Goal: Task Accomplishment & Management: Use online tool/utility

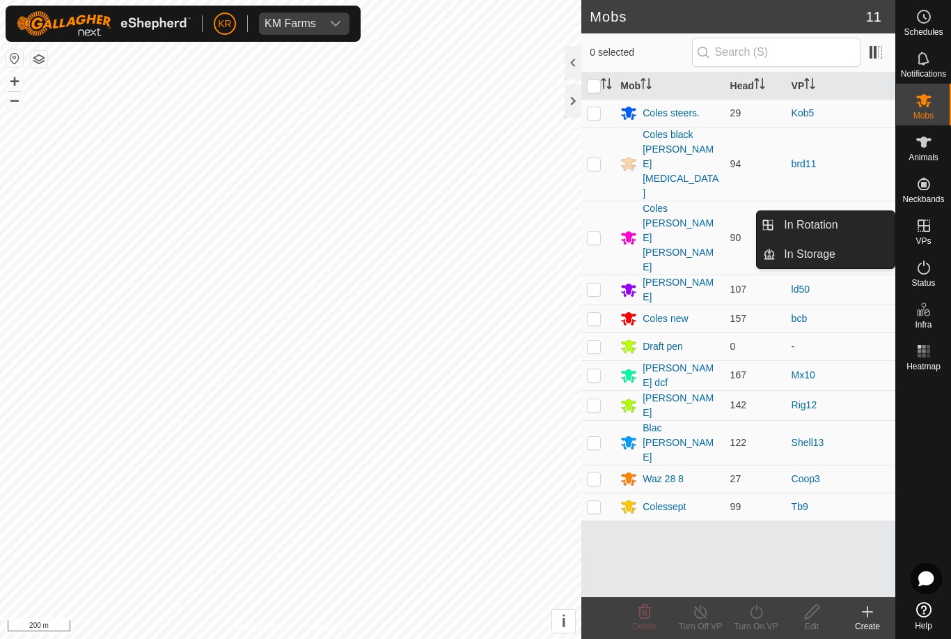
click at [856, 230] on link "In Rotation" at bounding box center [835, 225] width 119 height 28
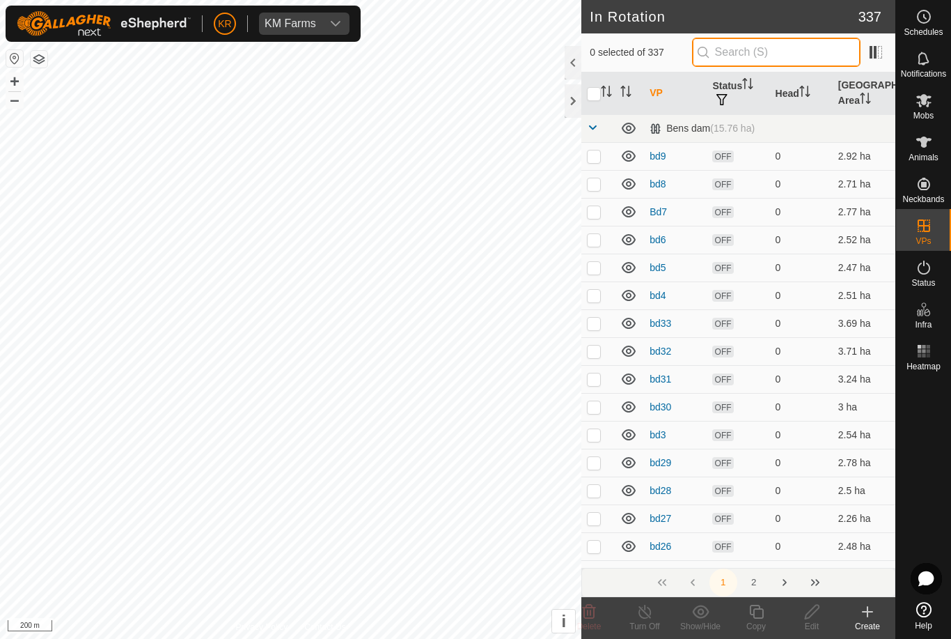
click at [816, 51] on input "text" at bounding box center [776, 52] width 169 height 29
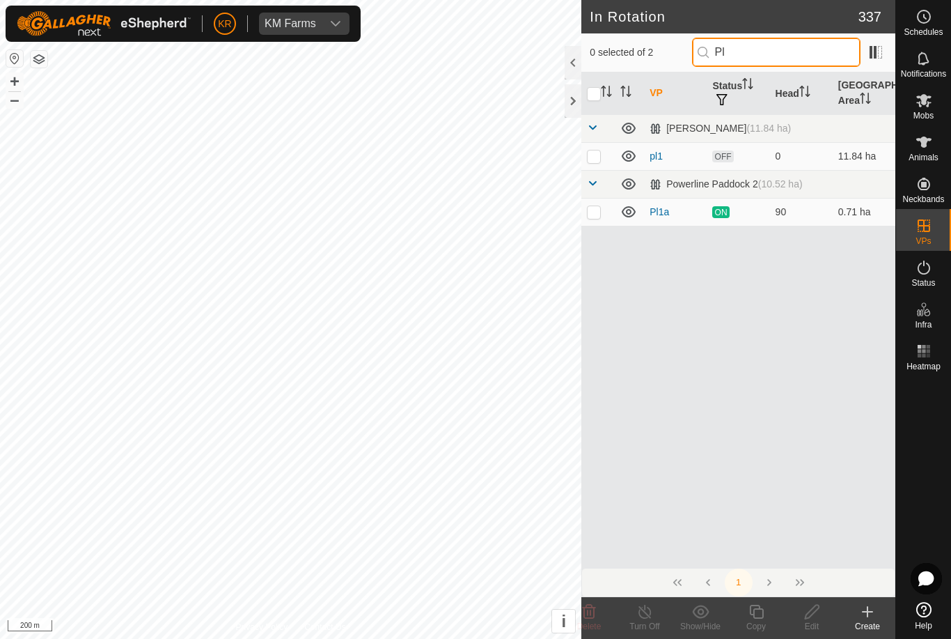
type input "Pl"
click at [597, 211] on p-checkbox at bounding box center [594, 211] width 14 height 11
checkbox input "true"
click at [749, 611] on icon at bounding box center [756, 611] width 17 height 17
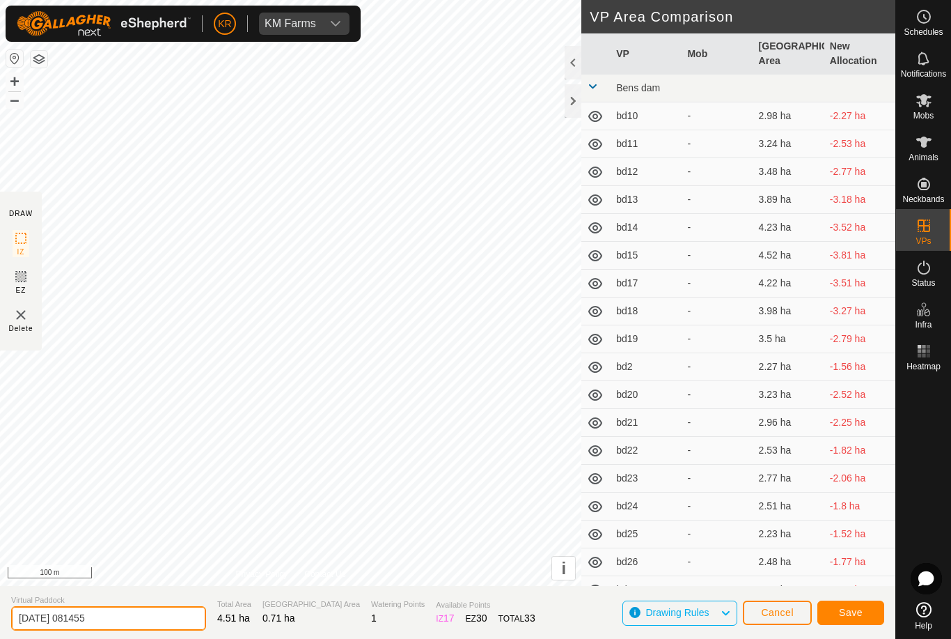
click at [125, 609] on input "[DATE] 081455" at bounding box center [108, 618] width 195 height 24
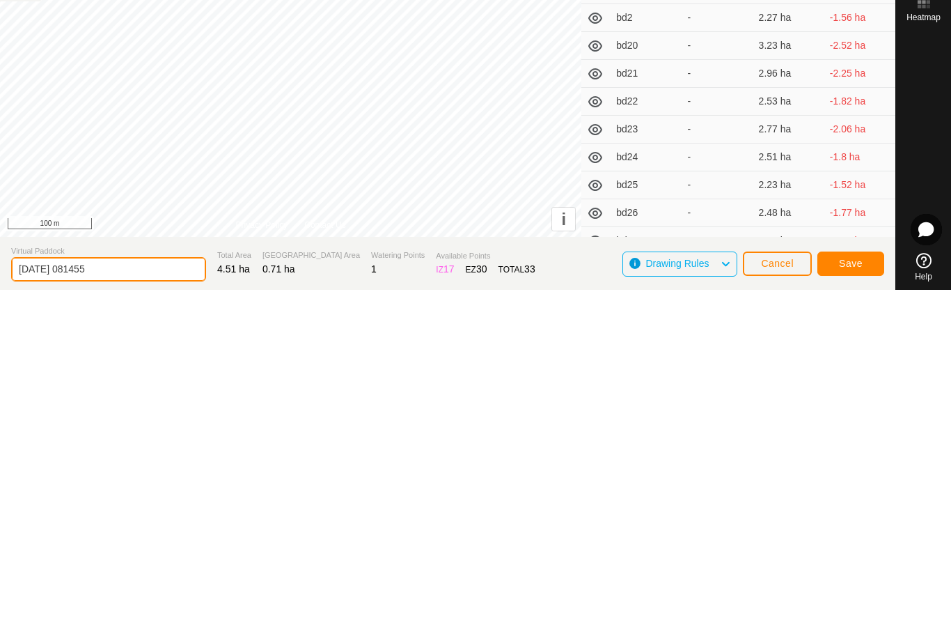
click at [108, 606] on input "[DATE] 081455" at bounding box center [108, 618] width 195 height 24
type input "2"
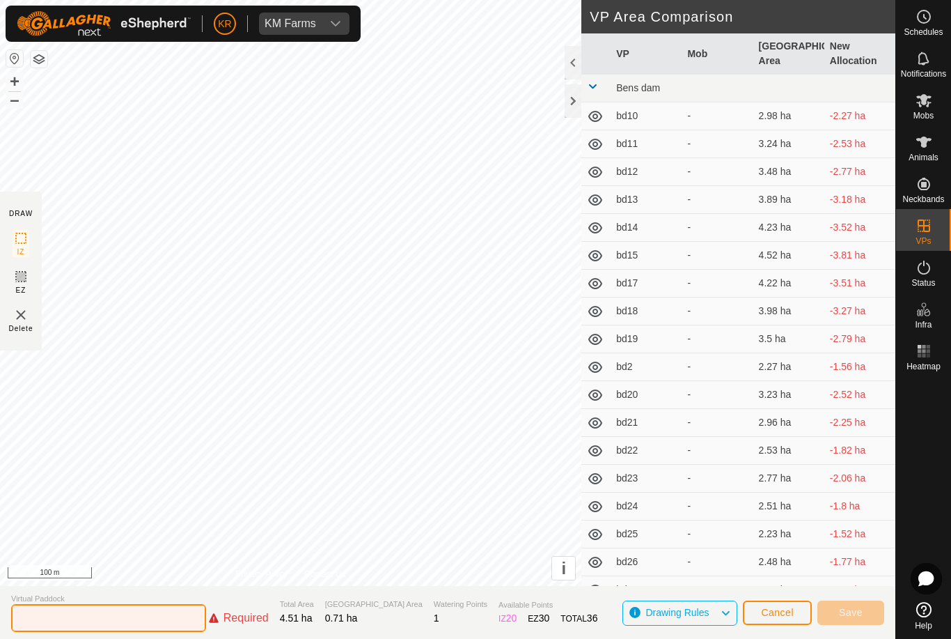
click at [41, 613] on input "text" at bounding box center [108, 618] width 195 height 28
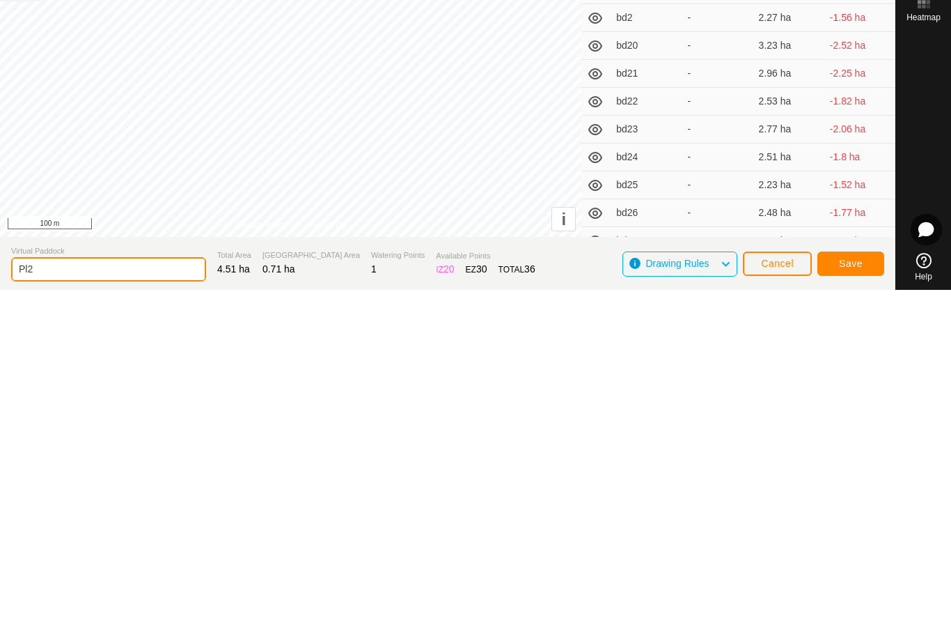
type input "Pl2"
click at [856, 607] on span "Save" at bounding box center [851, 612] width 24 height 11
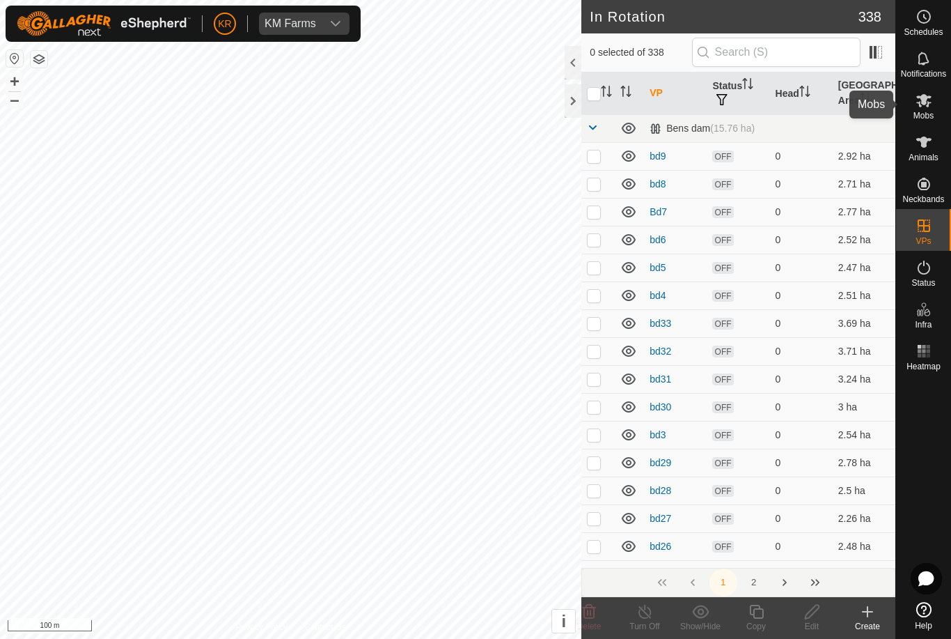
click at [934, 114] on span "Mobs" at bounding box center [924, 115] width 20 height 8
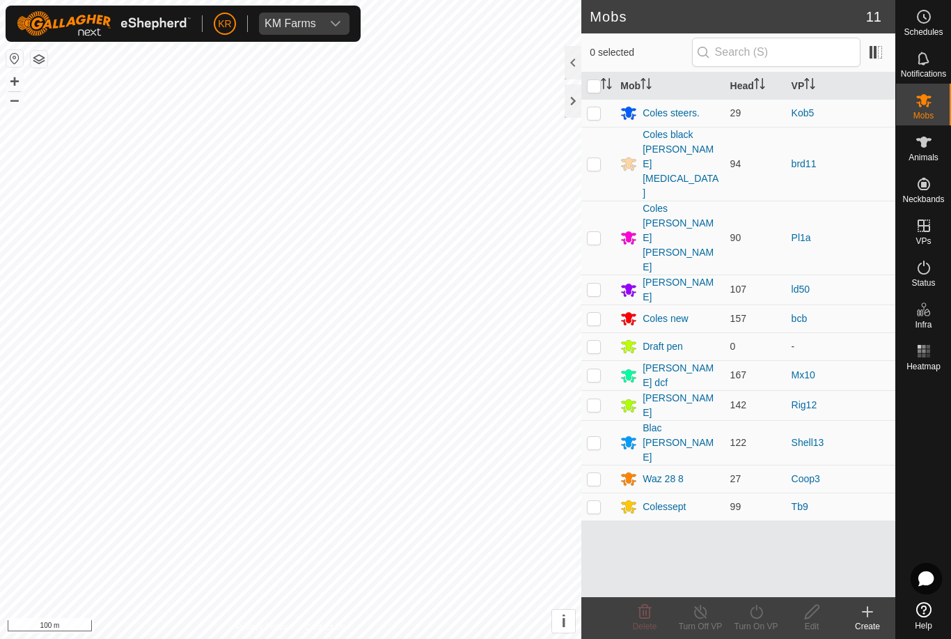
click at [609, 54] on span "0 selected" at bounding box center [641, 52] width 102 height 15
click at [595, 232] on p-checkbox at bounding box center [594, 237] width 14 height 11
checkbox input "true"
click at [758, 615] on icon at bounding box center [756, 611] width 17 height 17
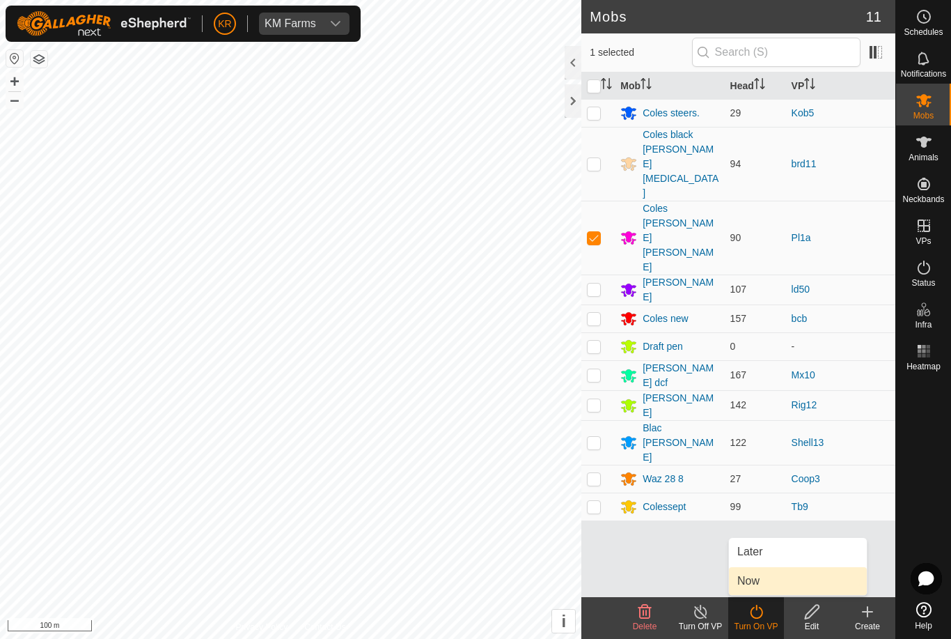
click at [778, 584] on link "Now" at bounding box center [798, 581] width 138 height 28
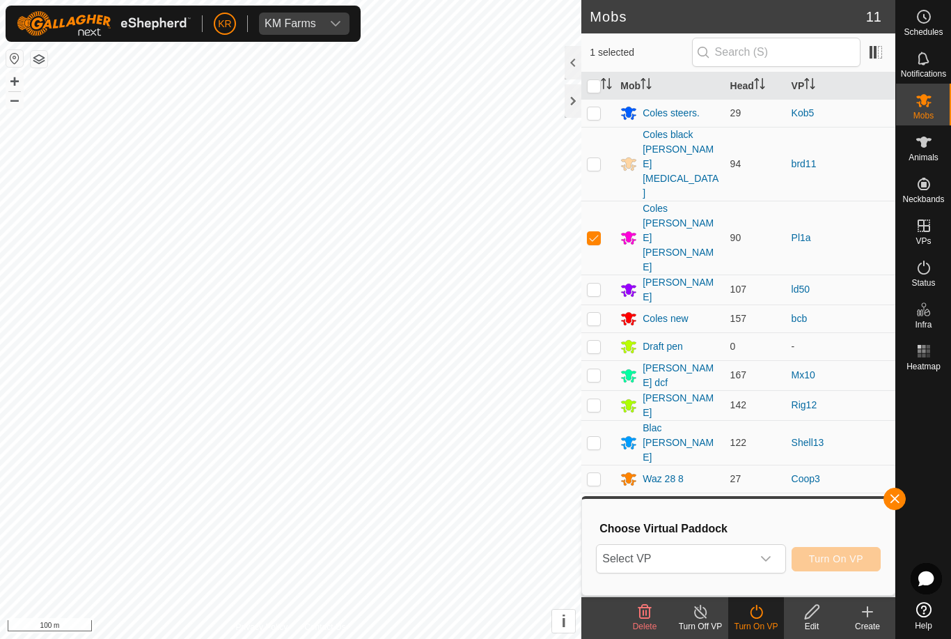
click at [763, 567] on div "dropdown trigger" at bounding box center [766, 559] width 28 height 28
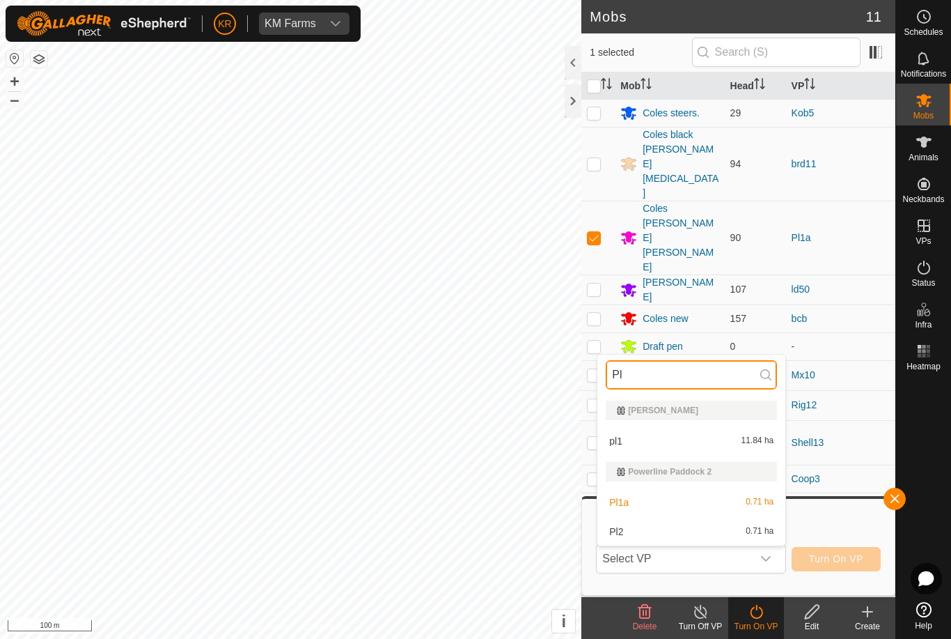
type input "Pl"
click at [680, 533] on div "Pl2 0.71 ha" at bounding box center [691, 531] width 171 height 17
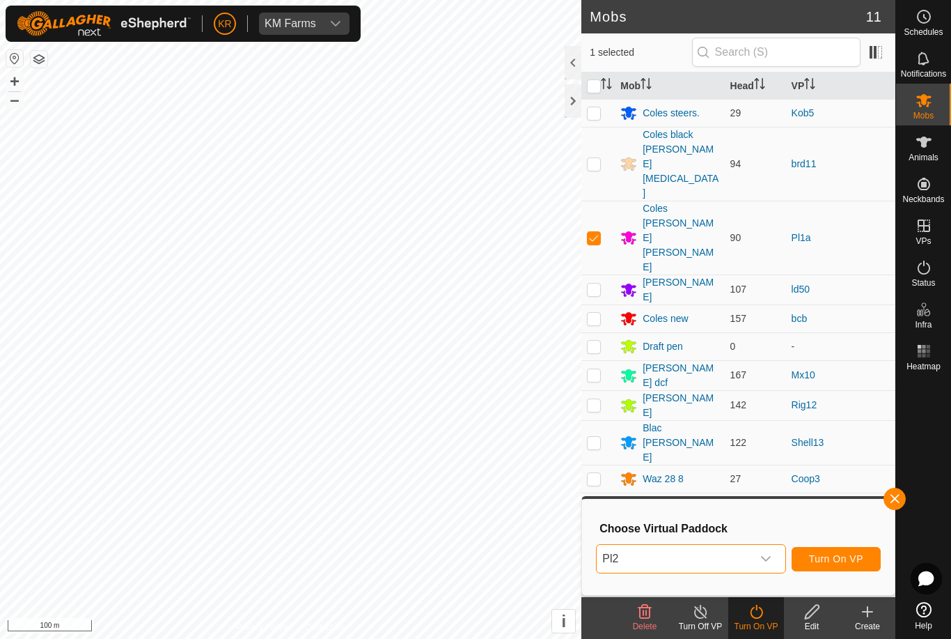
click at [856, 556] on span "Turn On VP" at bounding box center [836, 558] width 54 height 11
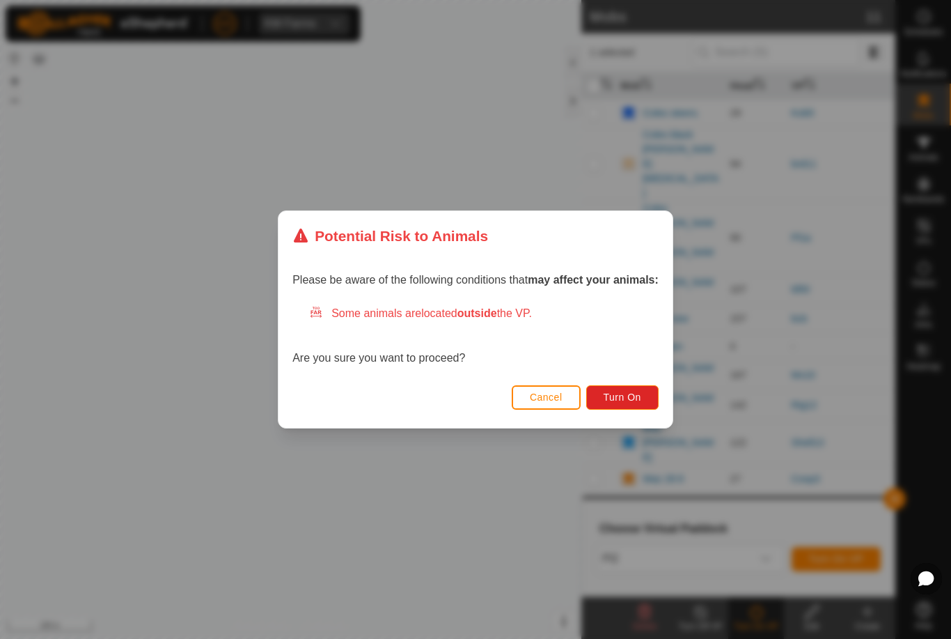
click at [636, 391] on span "Turn On" at bounding box center [623, 396] width 38 height 11
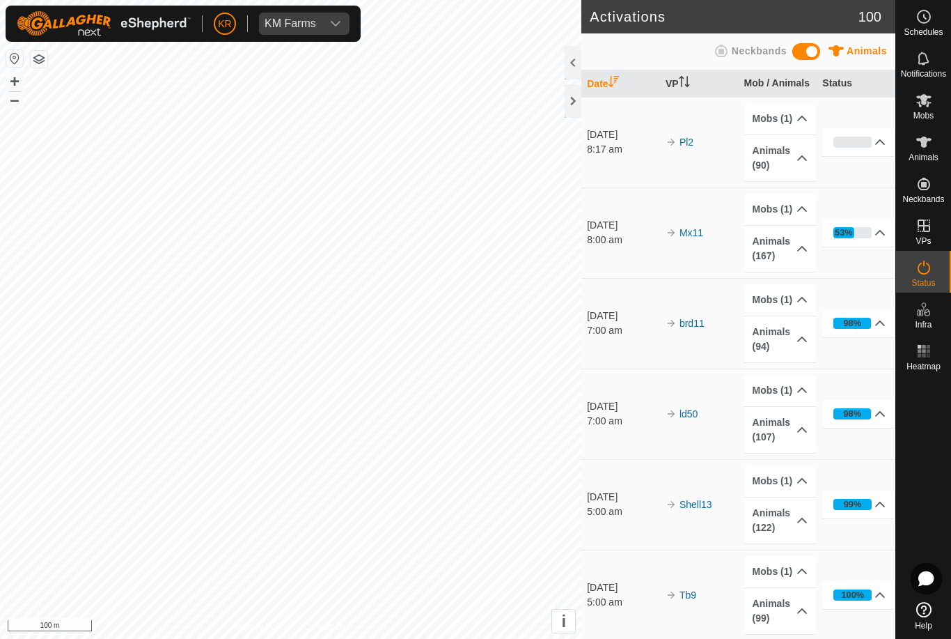
click at [306, 20] on div "KM Farms" at bounding box center [291, 23] width 52 height 11
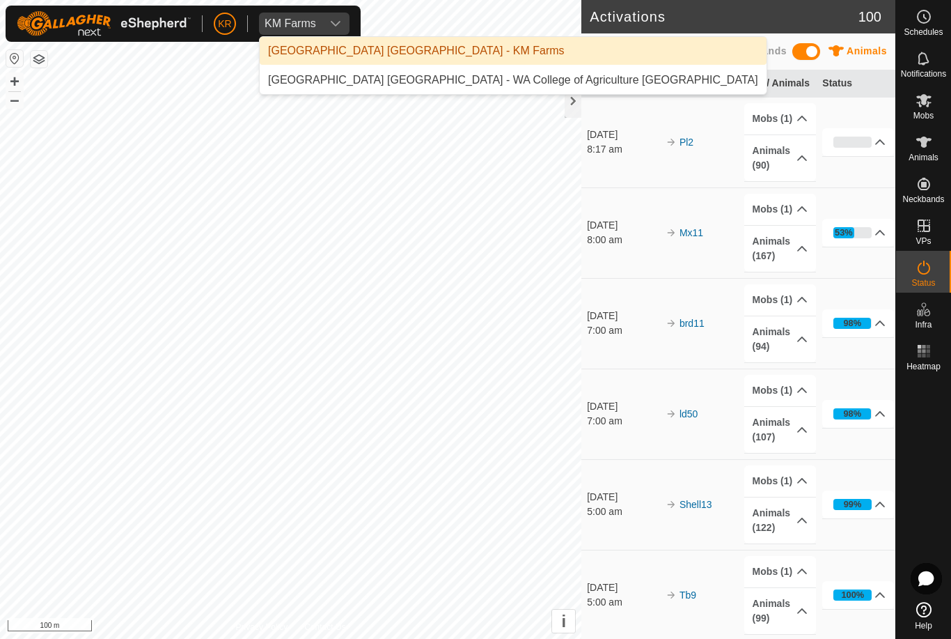
click at [391, 78] on div "[GEOGRAPHIC_DATA] [GEOGRAPHIC_DATA] - WA College of Agriculture [GEOGRAPHIC_DAT…" at bounding box center [513, 80] width 490 height 17
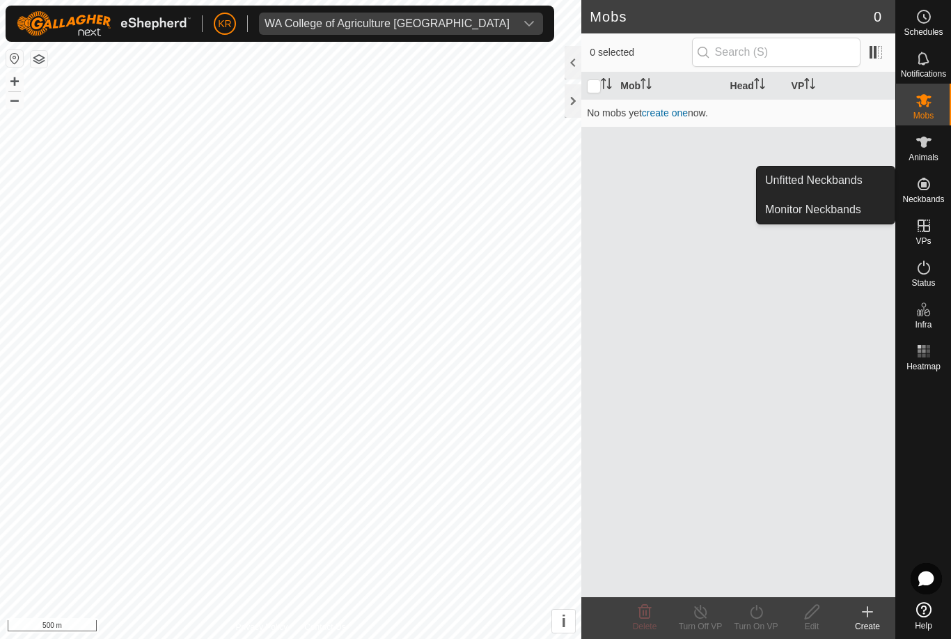
click at [846, 180] on span "Unfitted Neckbands" at bounding box center [813, 180] width 97 height 17
